Goal: Information Seeking & Learning: Learn about a topic

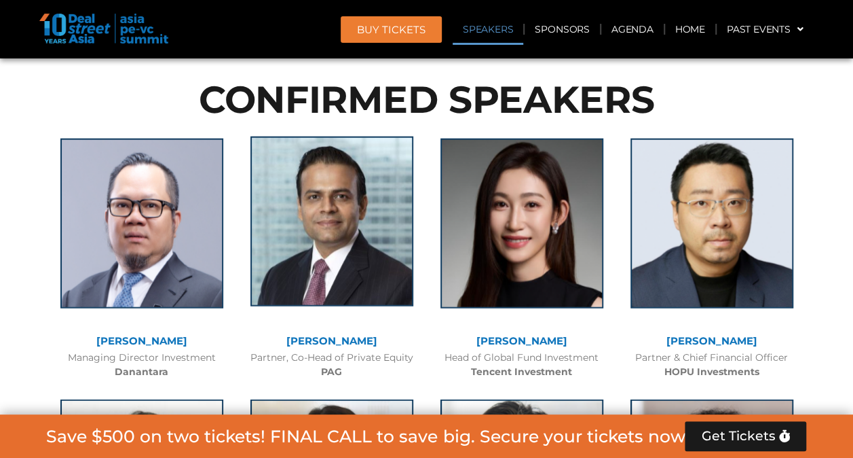
scroll to position [1515, 0]
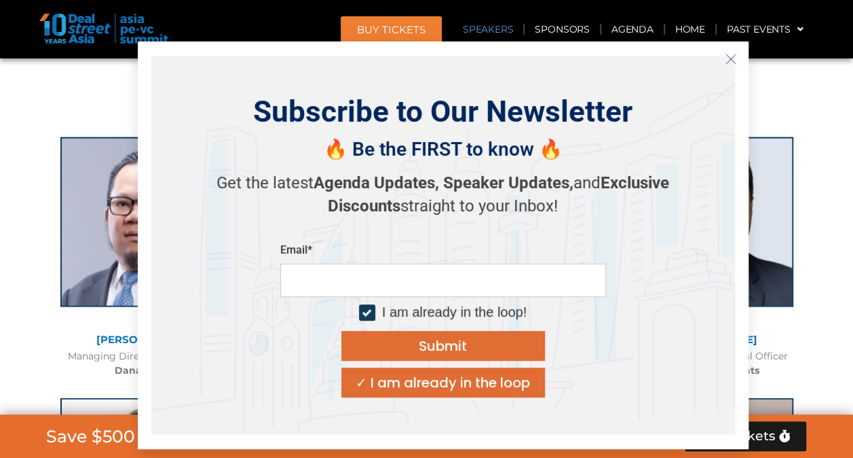
click at [730, 56] on icon "Close" at bounding box center [731, 59] width 12 height 12
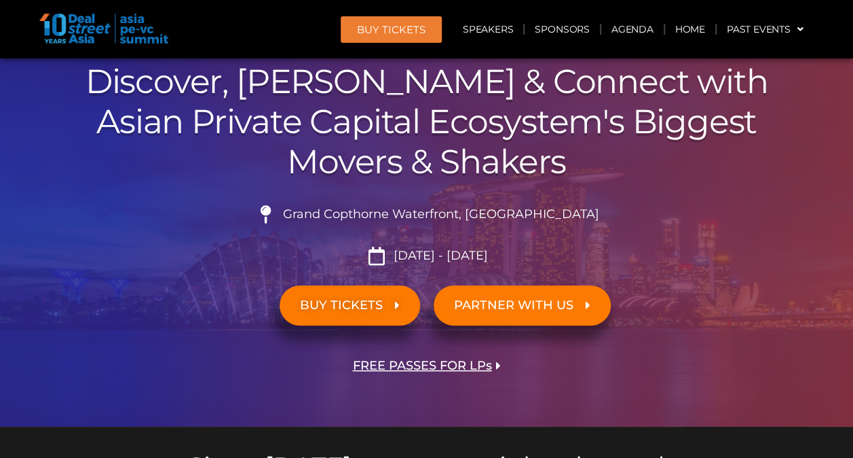
scroll to position [90, 0]
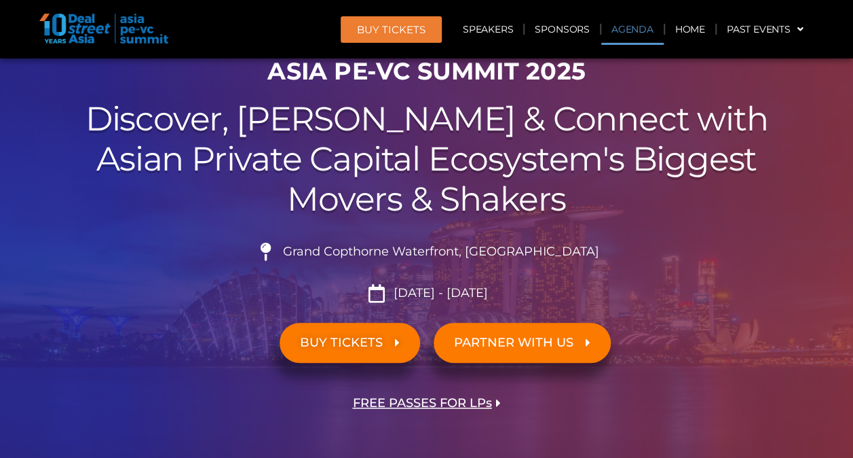
click at [632, 26] on link "Agenda" at bounding box center [632, 29] width 62 height 31
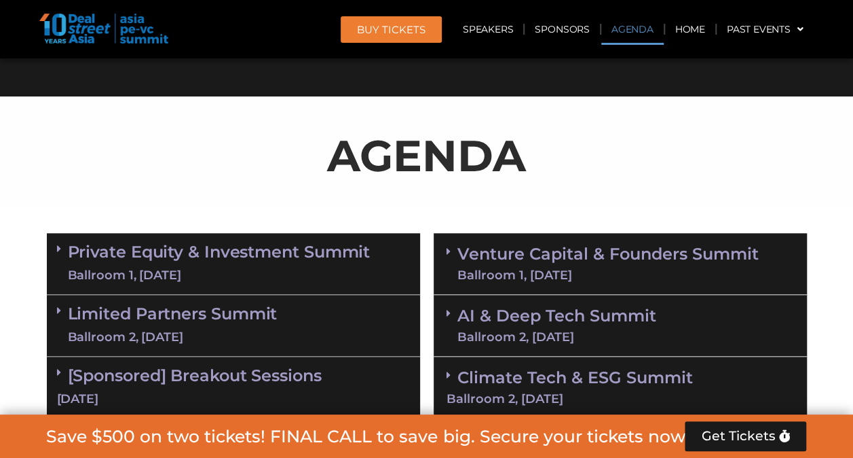
scroll to position [710, 0]
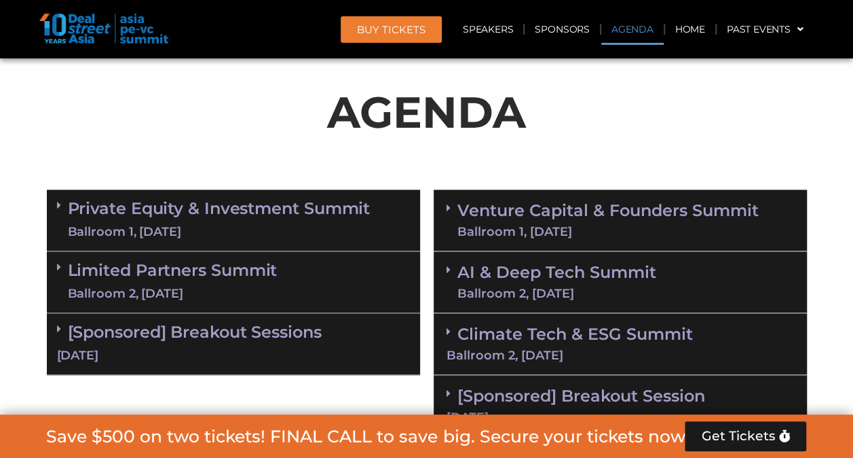
click at [269, 211] on link "Private Equity & Investment Summit Ballroom 1, [DATE]" at bounding box center [219, 220] width 303 height 41
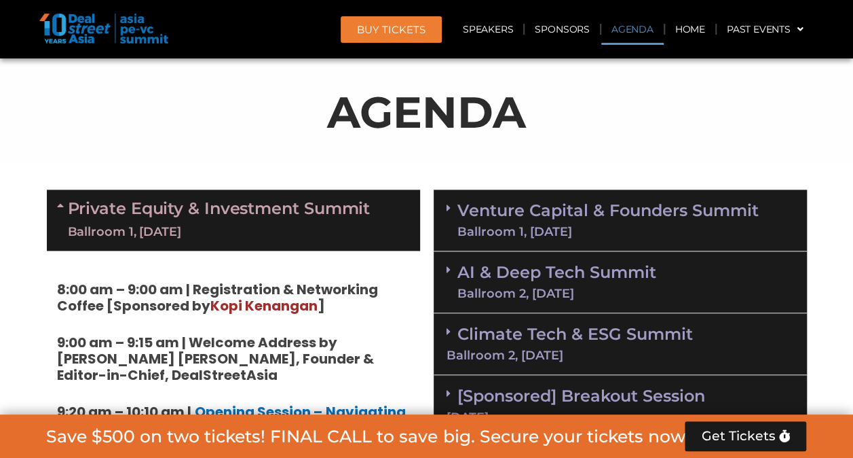
click at [247, 300] on span "Kopi Kenangan" at bounding box center [263, 305] width 107 height 19
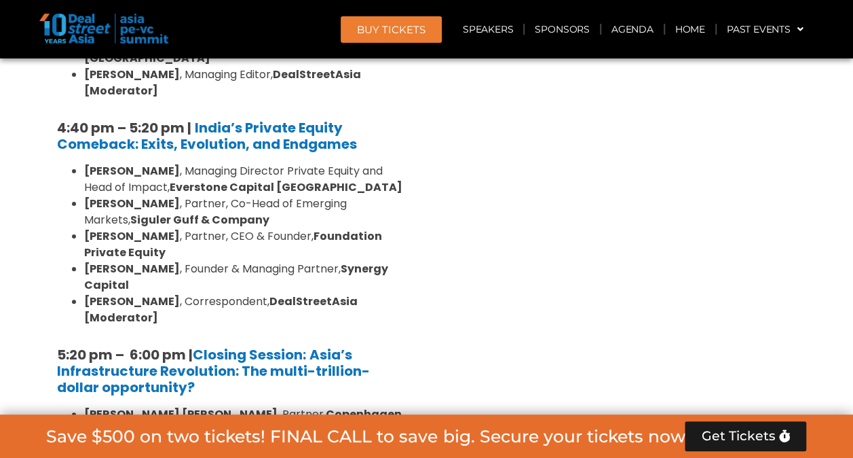
scroll to position [2678, 0]
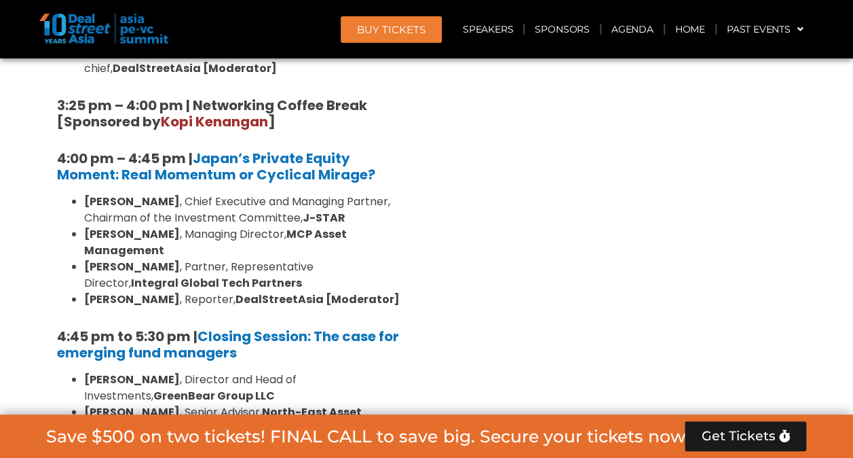
scroll to position [4172, 0]
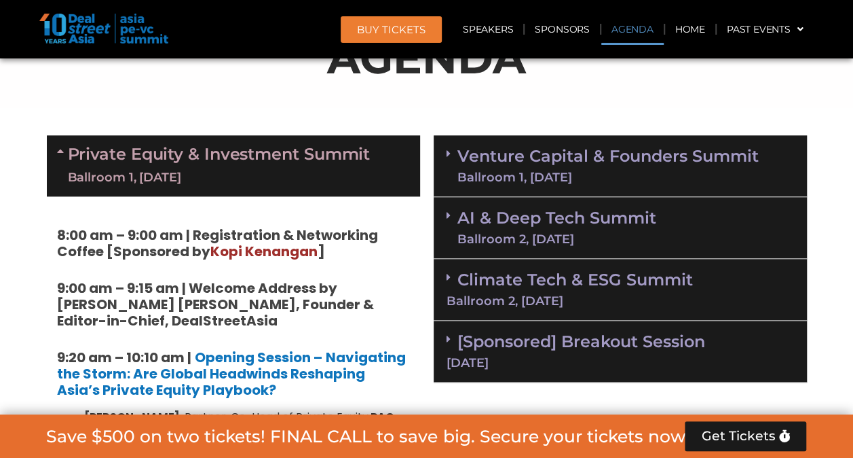
scroll to position [747, 0]
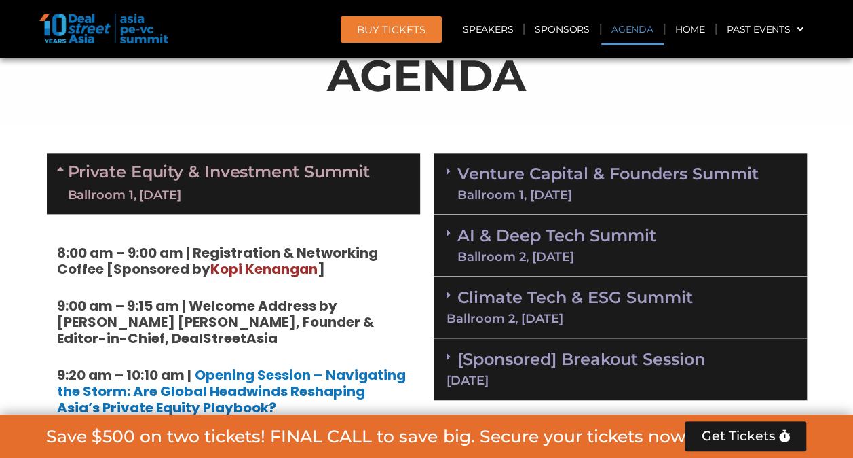
click at [531, 168] on link "Venture Capital & Founders​ Summit Ballroom 1, [DATE]" at bounding box center [608, 183] width 301 height 35
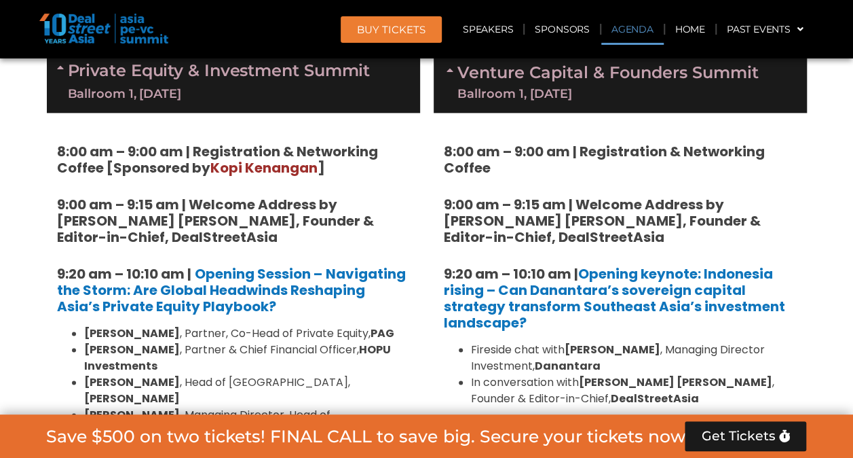
scroll to position [882, 0]
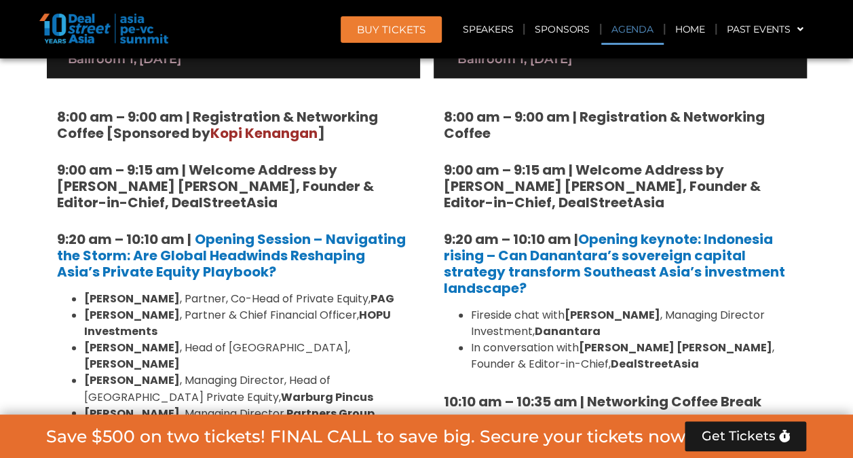
click at [531, 195] on strong "9:00 am – 9:15 am | Welcome Address by [PERSON_NAME] [PERSON_NAME], Founder & E…" at bounding box center [602, 186] width 317 height 52
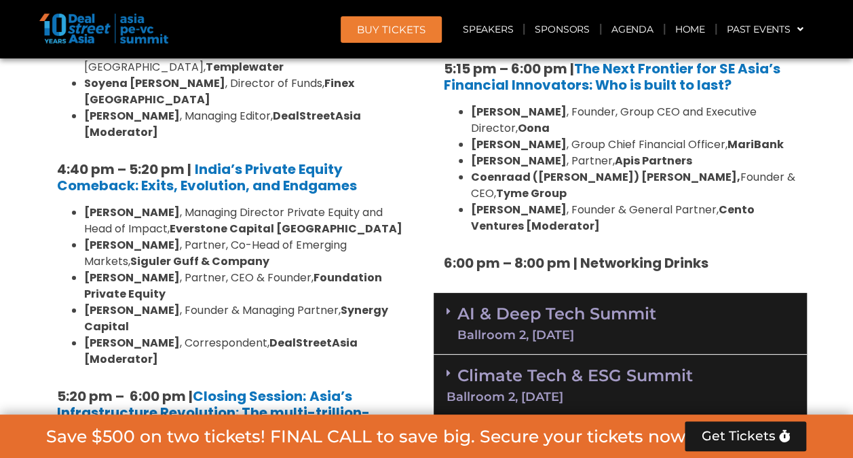
scroll to position [2579, 0]
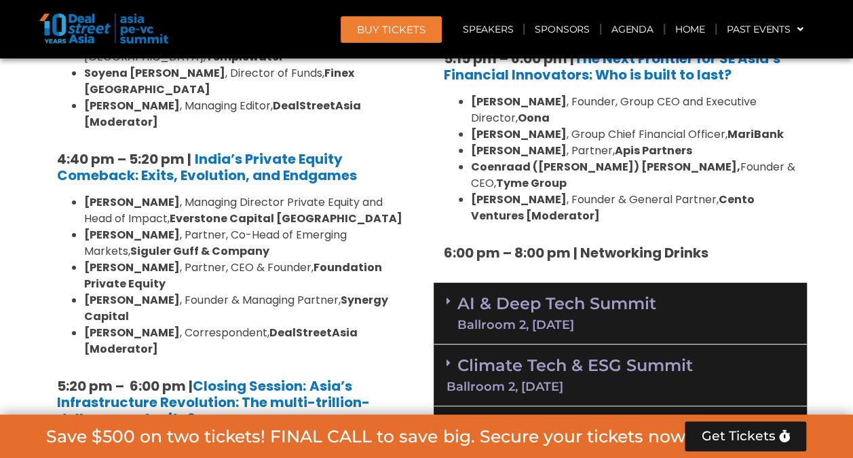
click at [662, 282] on div "AI & Deep Tech Summit Ballroom 2, [DATE]" at bounding box center [620, 313] width 373 height 62
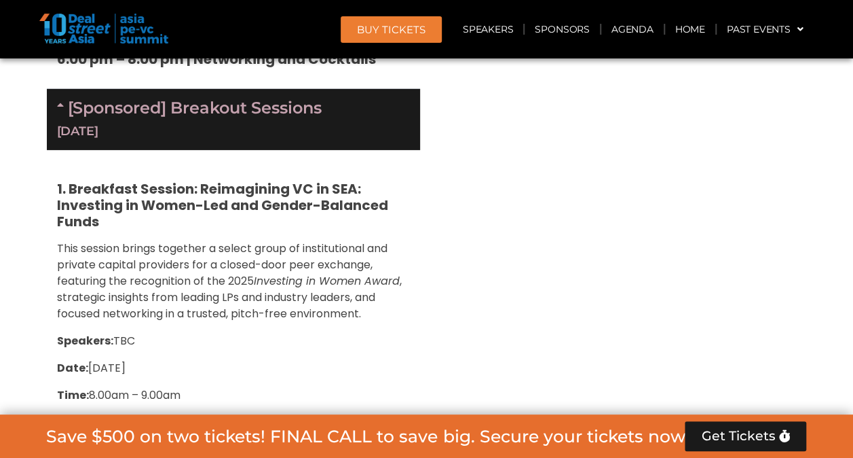
scroll to position [4480, 0]
